Goal: Task Accomplishment & Management: Manage account settings

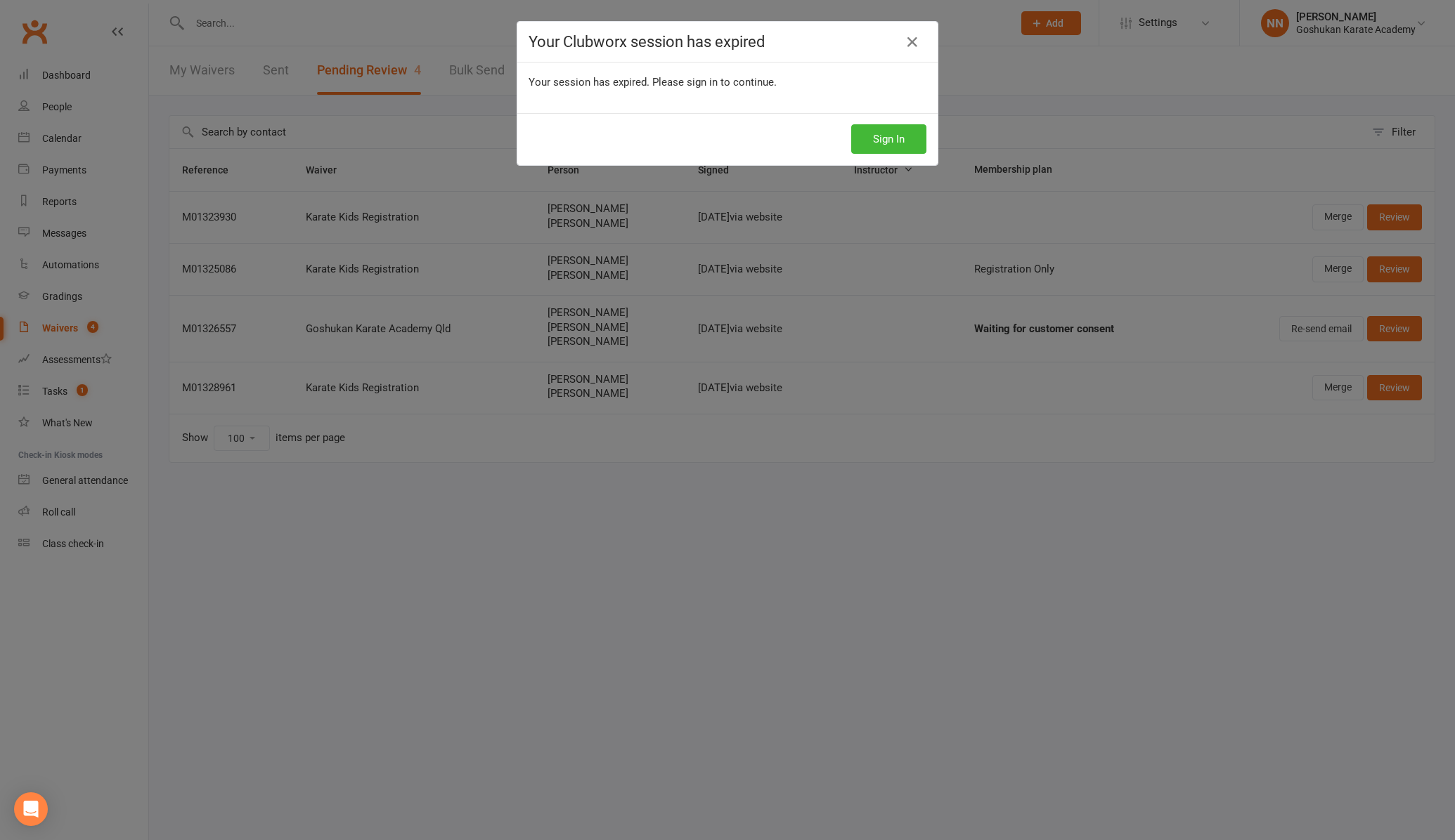
select select "100"
click at [880, 143] on button "Sign In" at bounding box center [889, 139] width 75 height 30
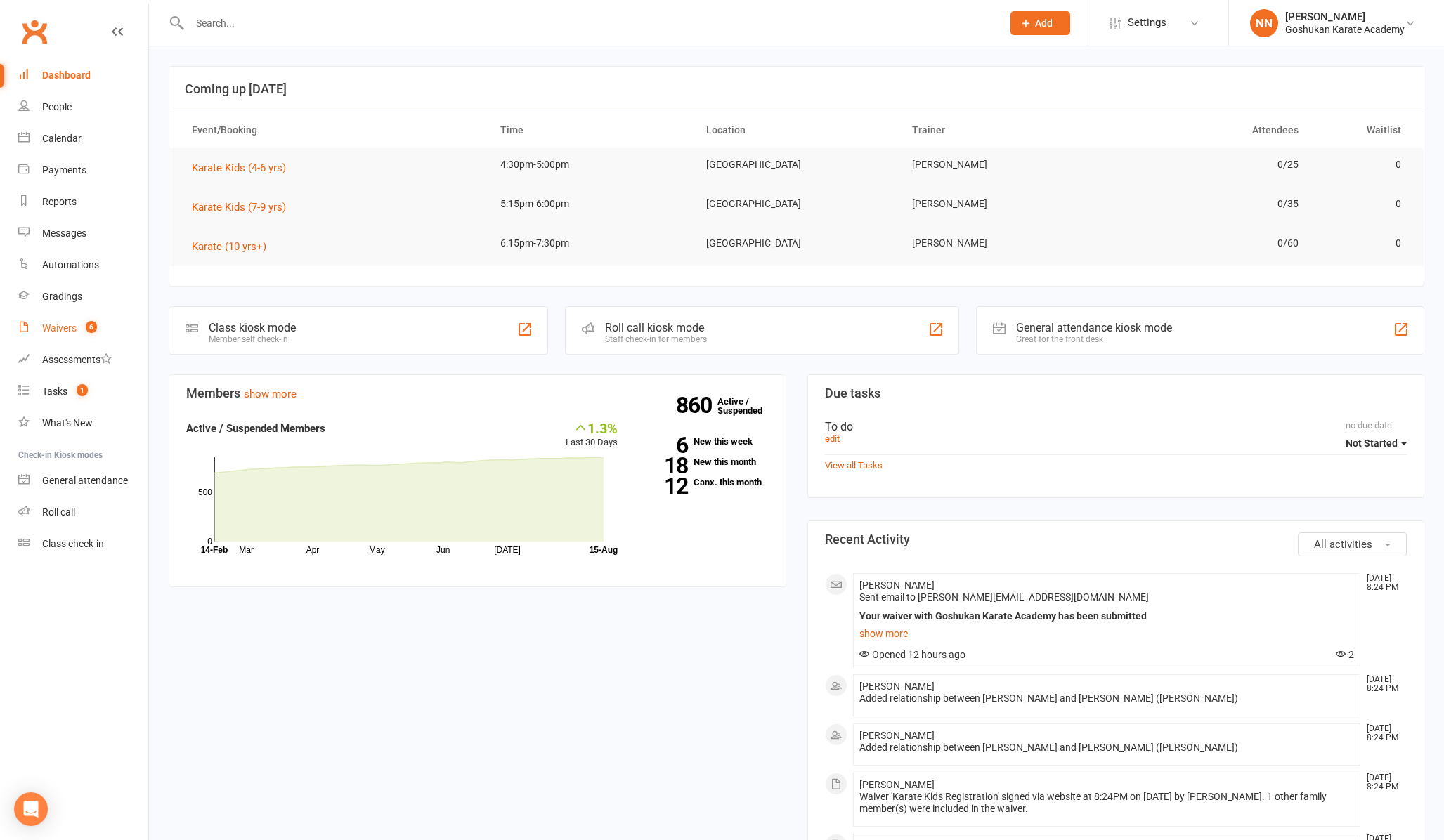
click at [70, 325] on div "Waivers" at bounding box center [60, 329] width 35 height 12
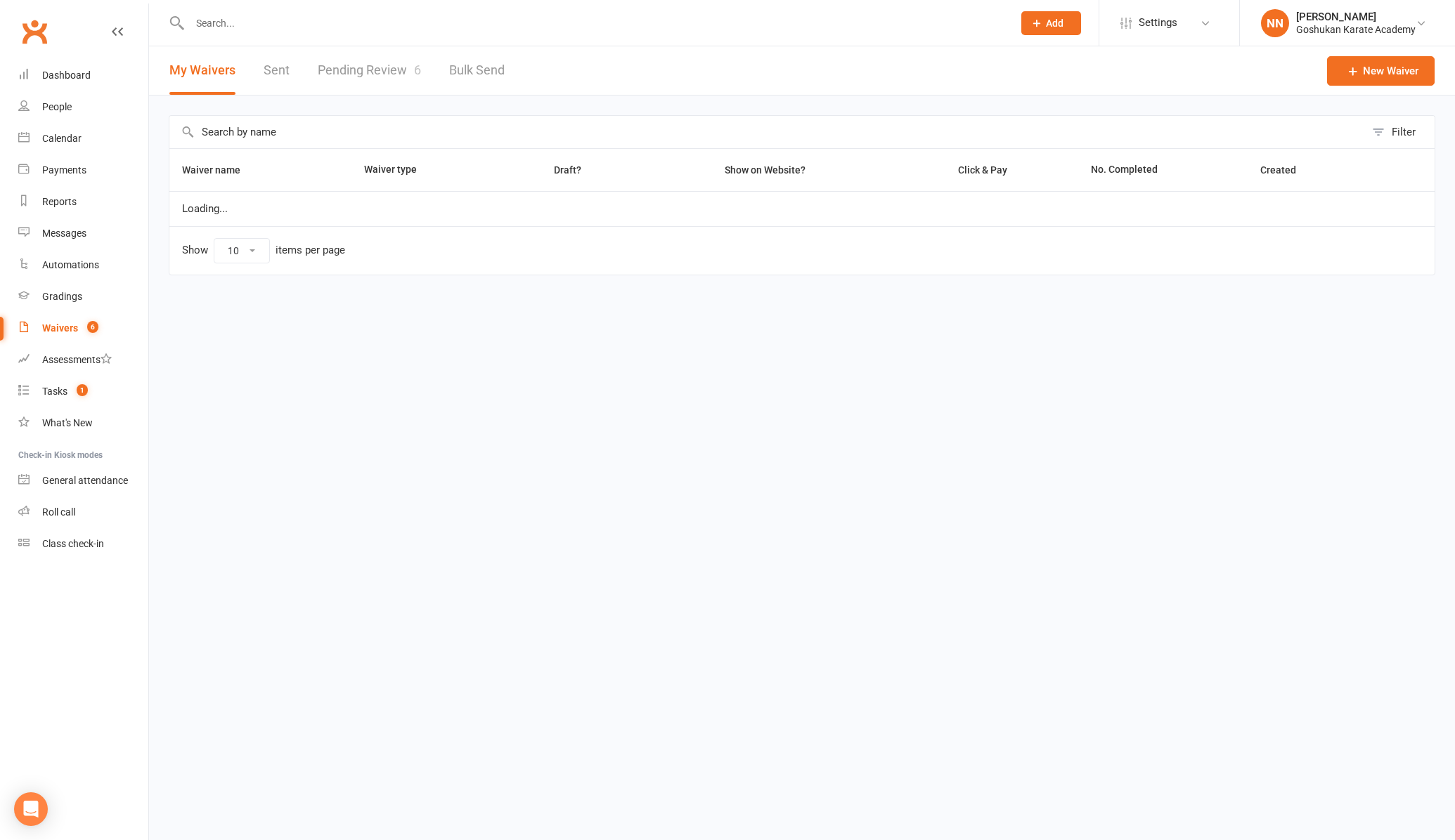
select select "100"
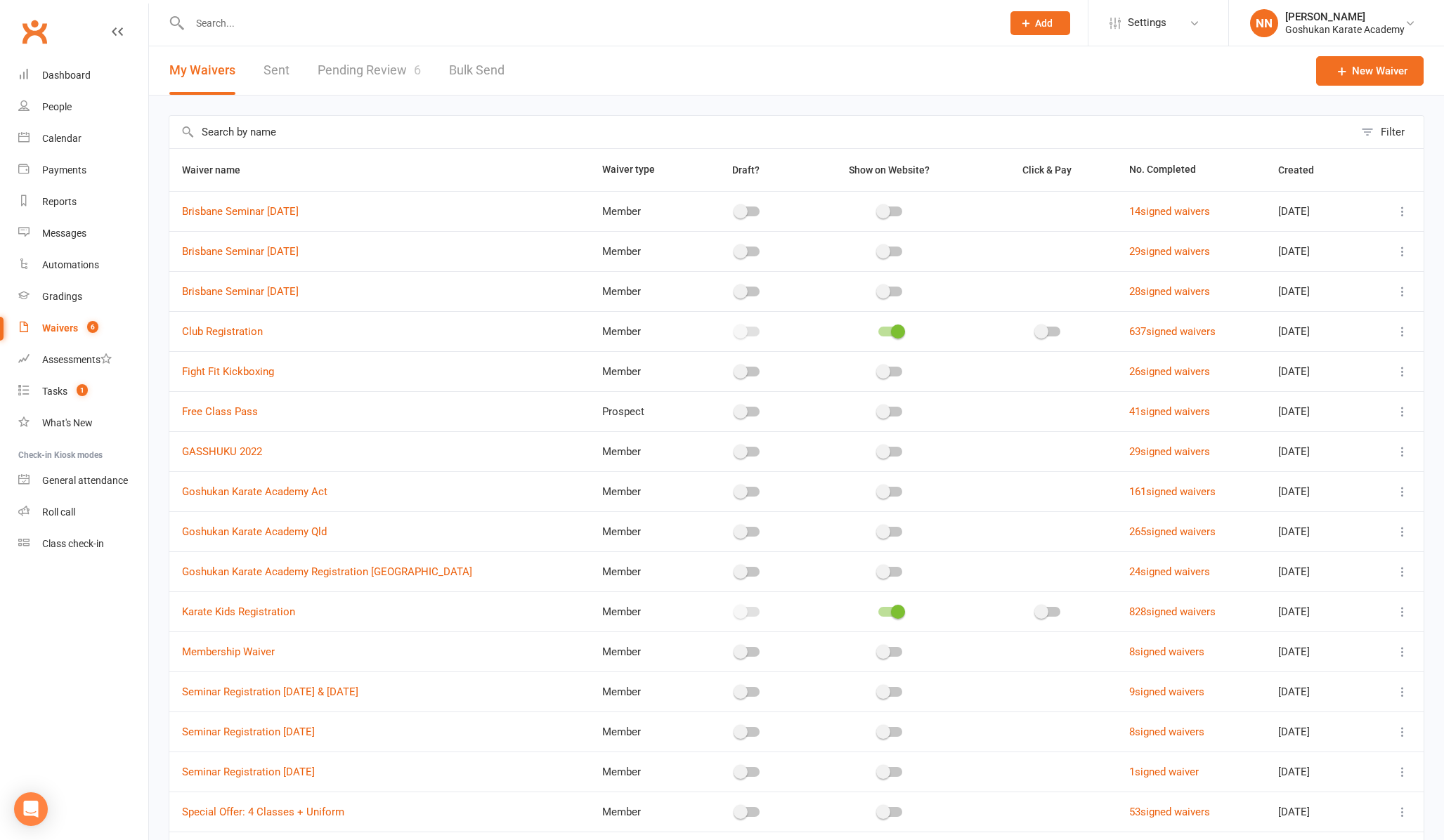
click at [365, 68] on link "Pending Review 6" at bounding box center [369, 70] width 103 height 48
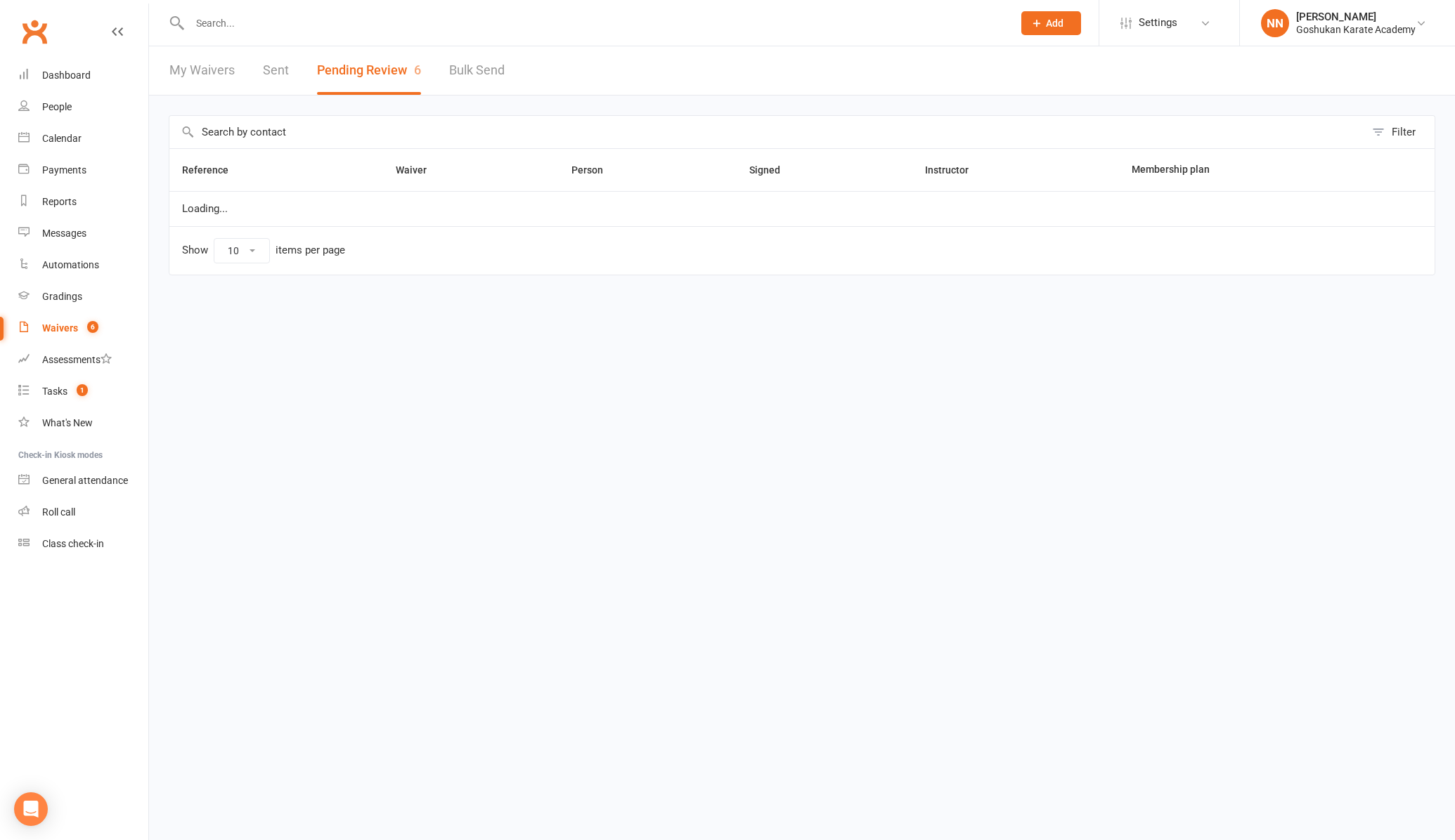
select select "100"
